Goal: Transaction & Acquisition: Obtain resource

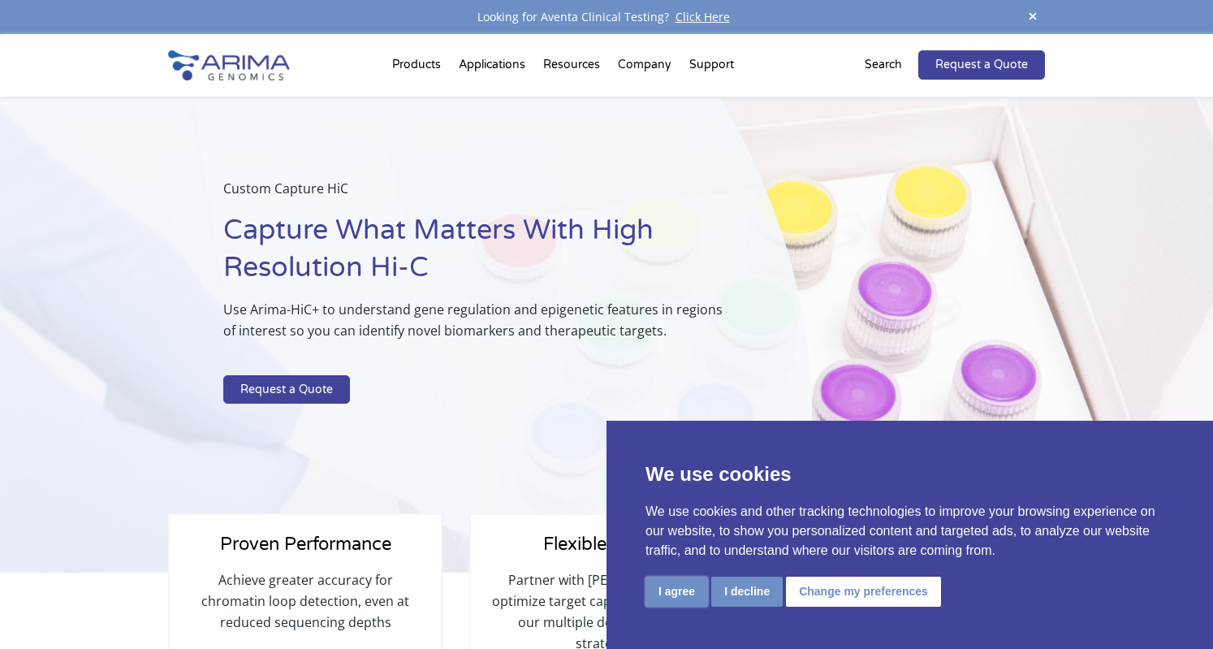
click at [673, 586] on button "I agree" at bounding box center [676, 591] width 63 height 30
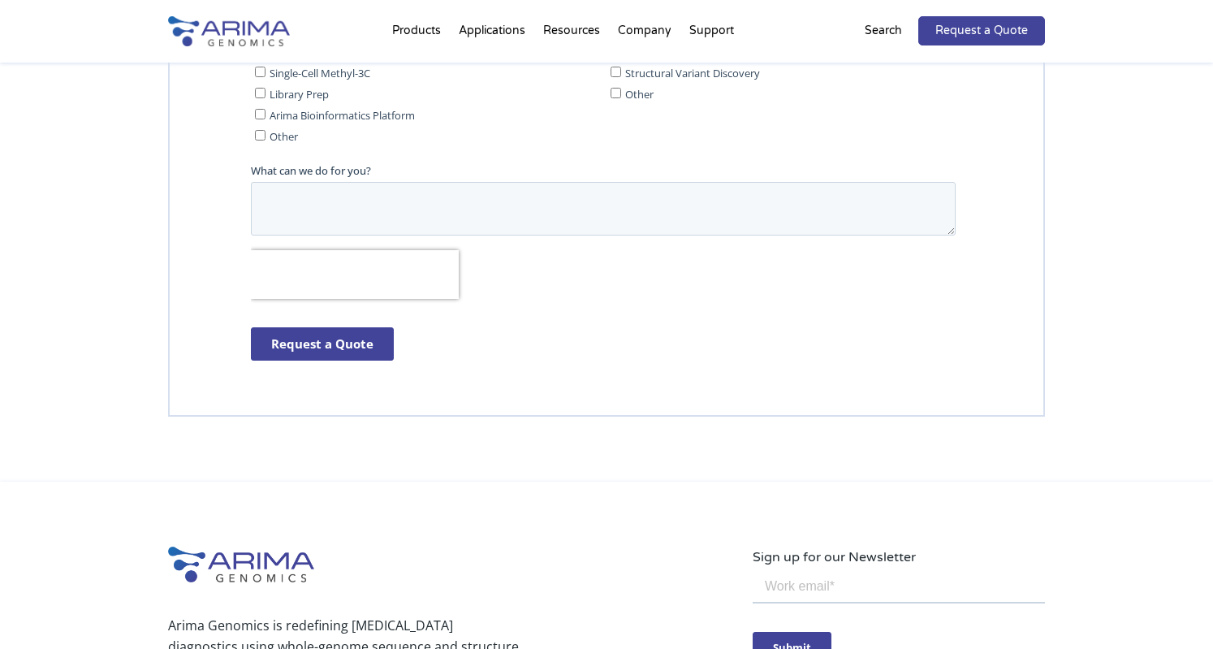
scroll to position [3605, 0]
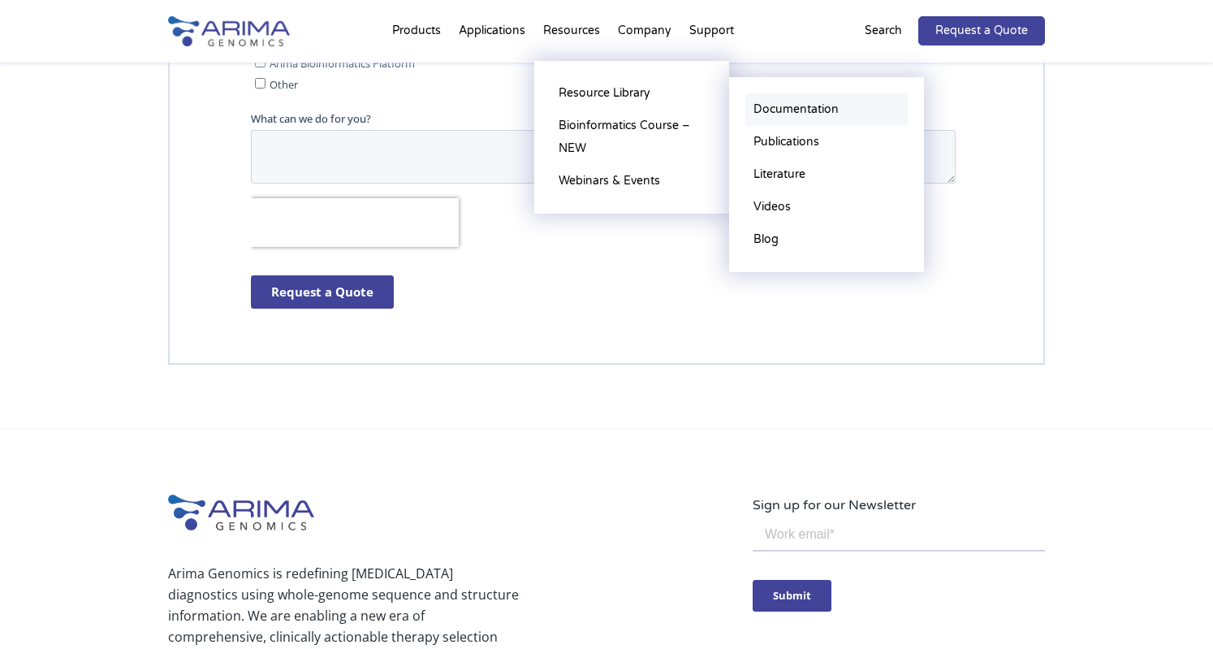
click at [815, 106] on link "Documentation" at bounding box center [826, 109] width 162 height 32
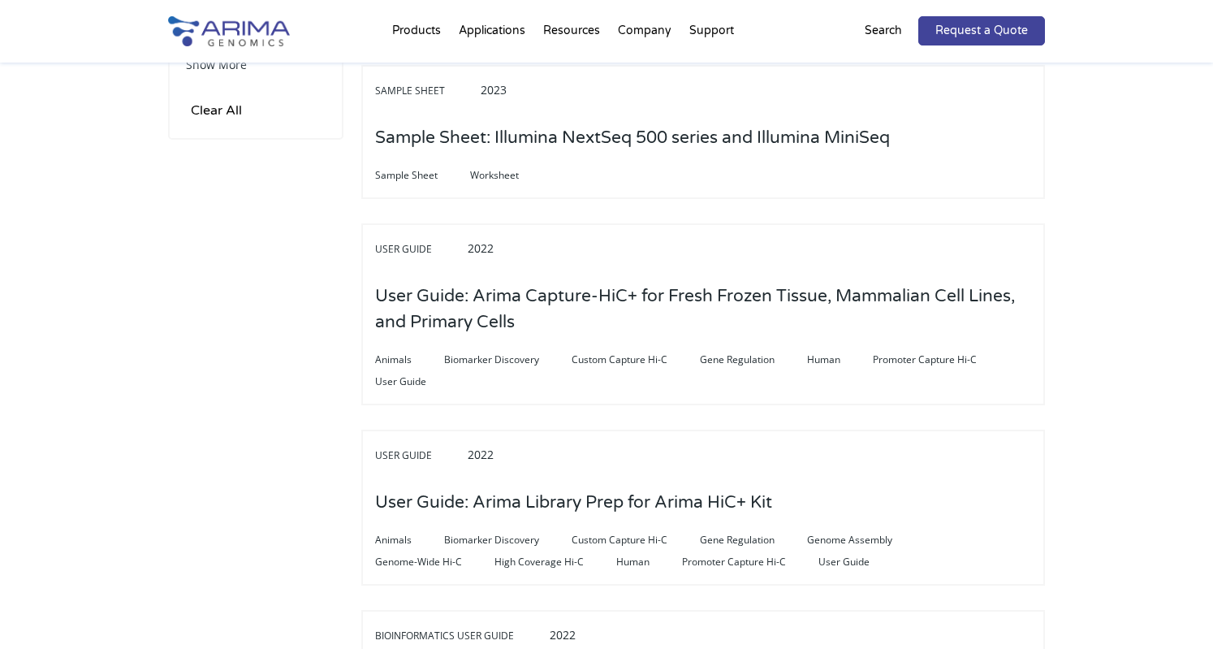
scroll to position [812, 0]
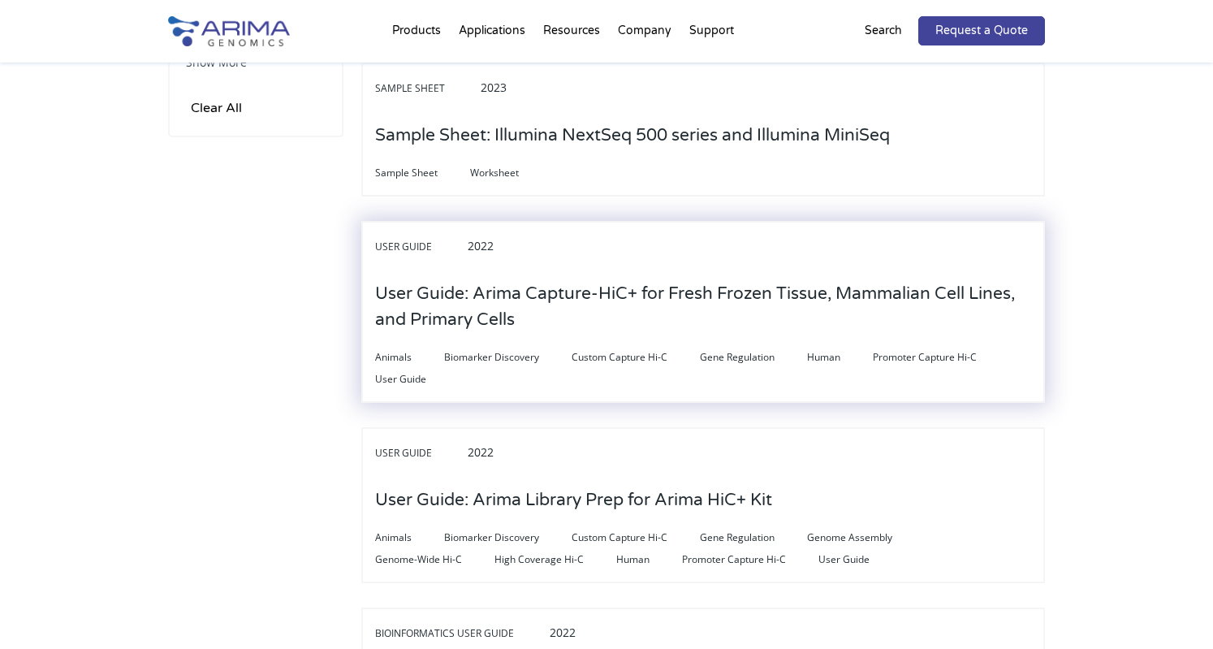
click at [917, 313] on h3 "User Guide: Arima Capture-HiC+ for Fresh Frozen Tissue, Mammalian Cell Lines, a…" at bounding box center [703, 307] width 656 height 76
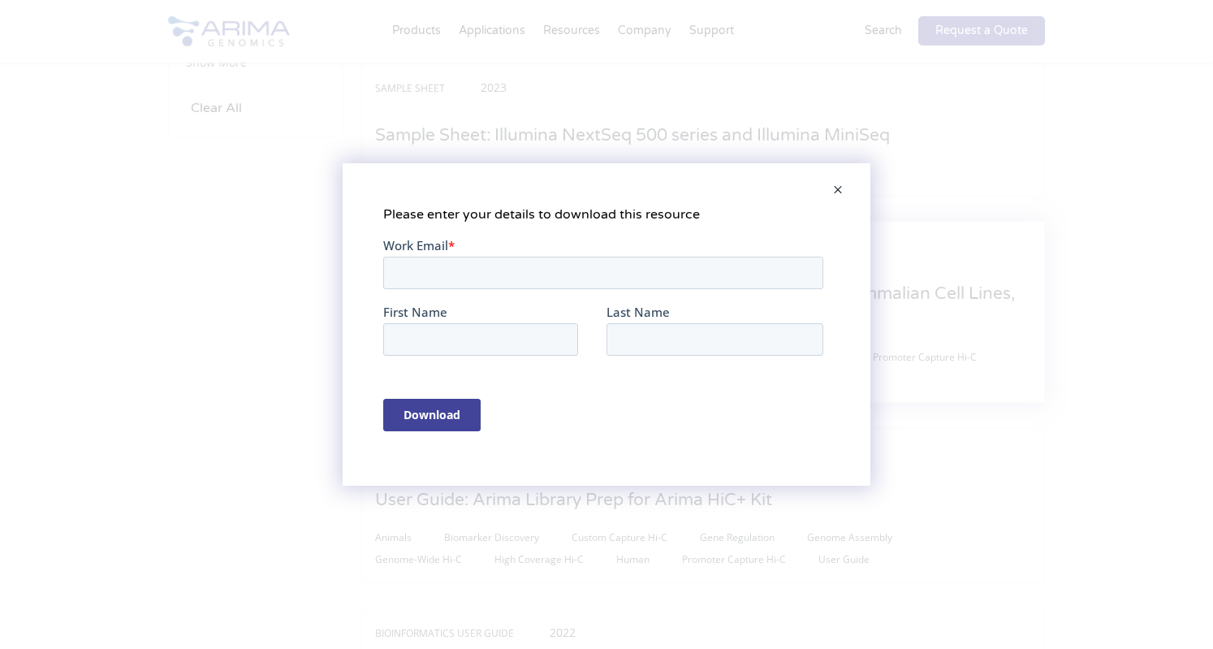
scroll to position [0, 0]
click at [844, 192] on span at bounding box center [838, 190] width 32 height 39
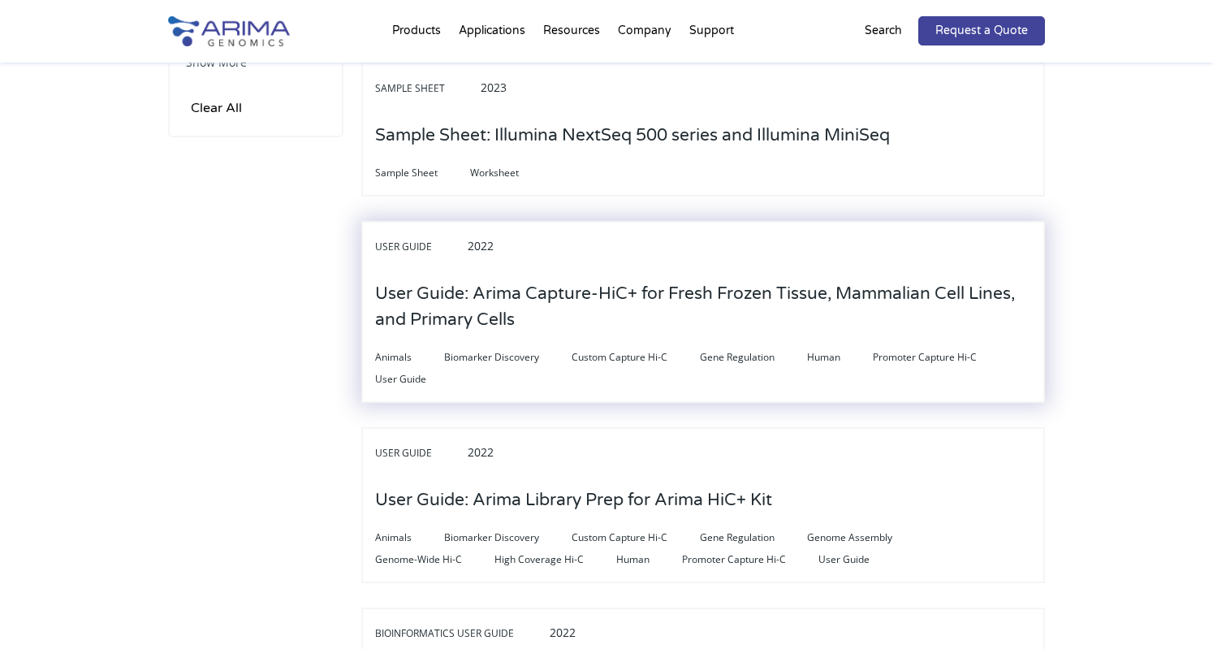
click at [797, 333] on h3 "User Guide: Arima Capture-HiC+ for Fresh Frozen Tissue, Mammalian Cell Lines, a…" at bounding box center [703, 307] width 656 height 76
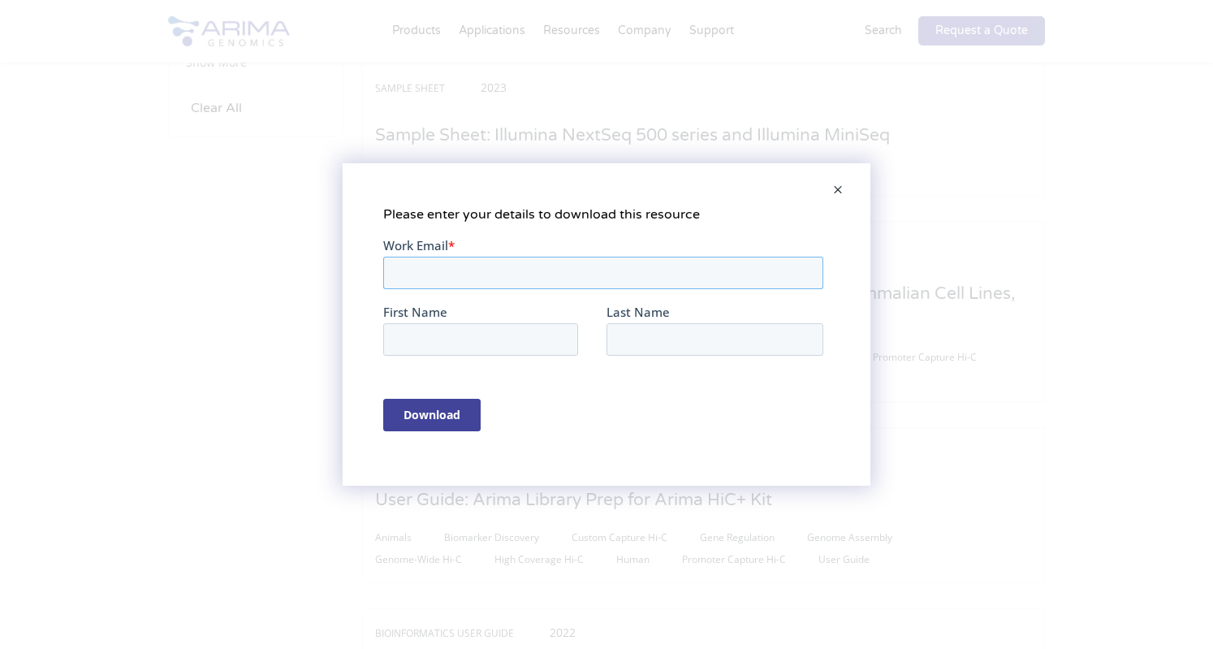
click at [607, 265] on input "Work Email *" at bounding box center [603, 273] width 440 height 32
type input "s.orr3@newcastle.ac.uk"
click at [463, 330] on input "First Name" at bounding box center [480, 339] width 195 height 32
type input "Sarah"
click at [686, 360] on fieldset "First Name Sarah Last Name" at bounding box center [606, 337] width 447 height 67
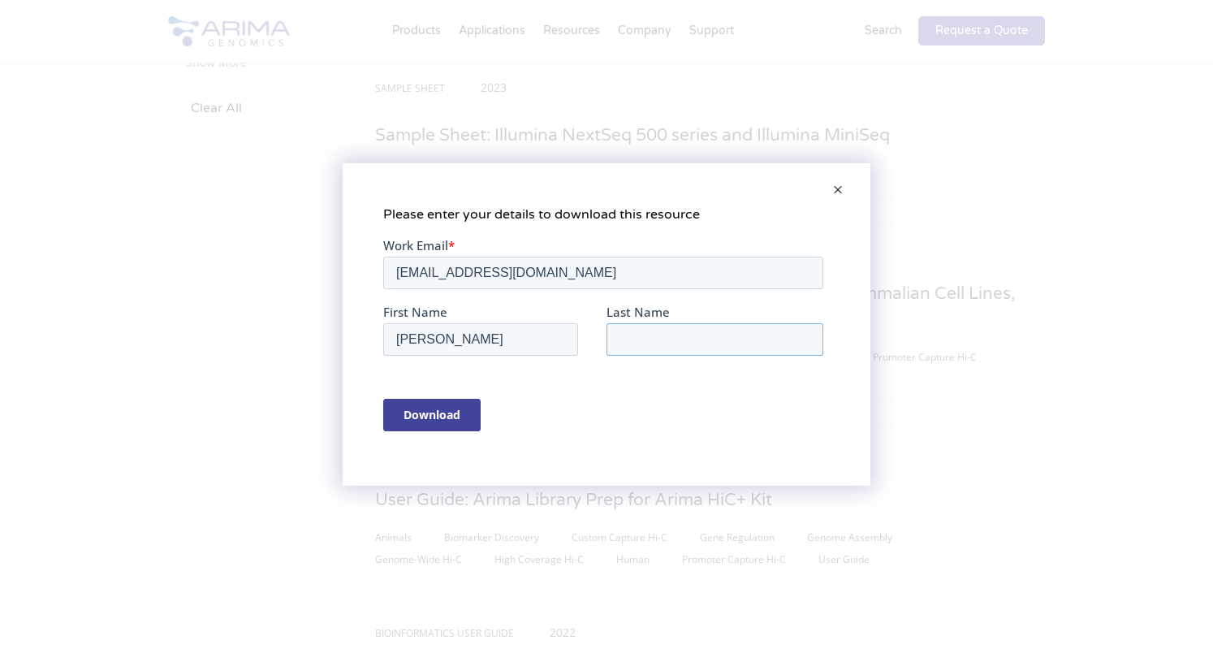
click at [677, 344] on input "Last Name" at bounding box center [714, 339] width 217 height 32
type input "Orr"
click at [444, 410] on input "Download" at bounding box center [431, 415] width 97 height 32
click at [452, 426] on input "Download" at bounding box center [431, 415] width 97 height 32
